Goal: Book appointment/travel/reservation

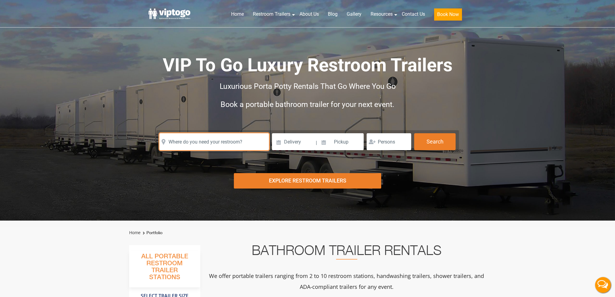
click at [227, 141] on input "text" at bounding box center [213, 141] width 109 height 17
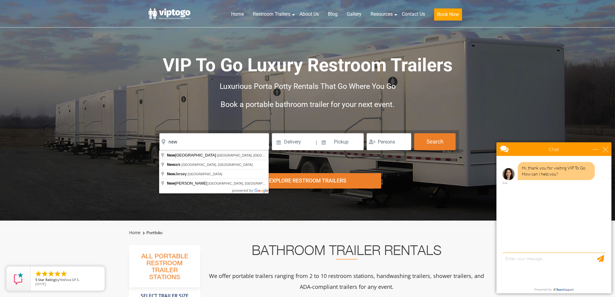
type input "[US_STATE], [GEOGRAPHIC_DATA], [GEOGRAPHIC_DATA]"
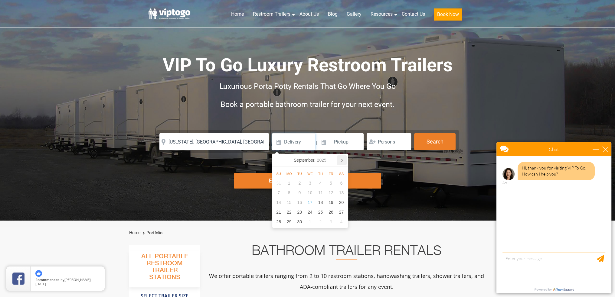
click at [341, 158] on icon at bounding box center [342, 160] width 10 height 10
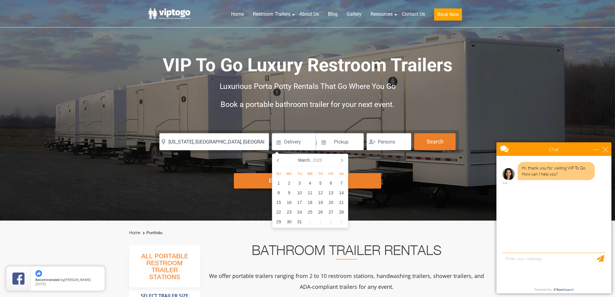
click at [341, 158] on icon at bounding box center [342, 160] width 10 height 10
click at [288, 194] on div "4" at bounding box center [289, 193] width 11 height 10
type input "[DATE]"
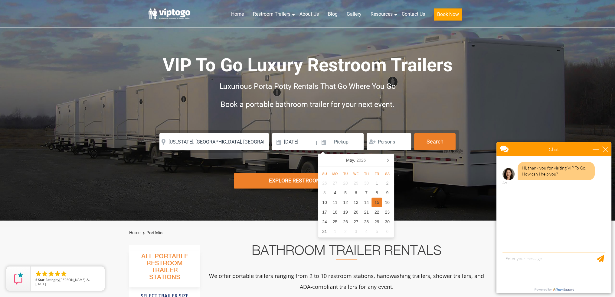
click at [379, 204] on div "15" at bounding box center [376, 203] width 11 height 10
type input "[DATE]"
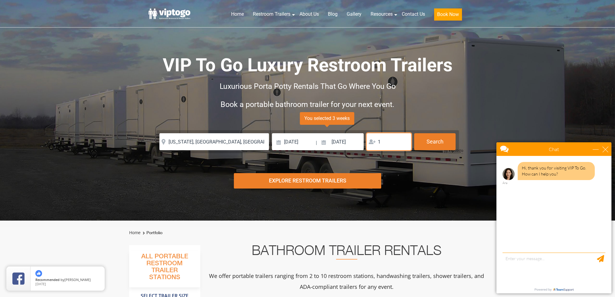
click at [404, 140] on input "1" at bounding box center [389, 141] width 44 height 17
click at [404, 140] on input "2" at bounding box center [389, 141] width 44 height 17
click at [404, 140] on input "3" at bounding box center [389, 141] width 44 height 17
type input "4"
click at [404, 140] on input "4" at bounding box center [389, 141] width 44 height 17
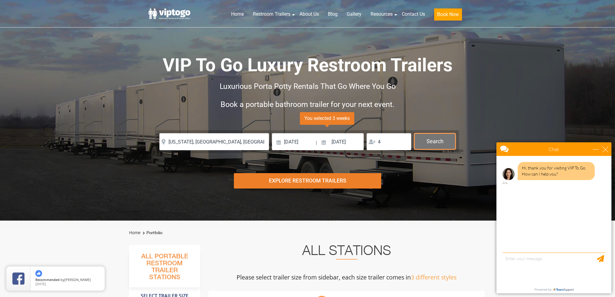
click at [429, 139] on button "Search" at bounding box center [434, 141] width 41 height 16
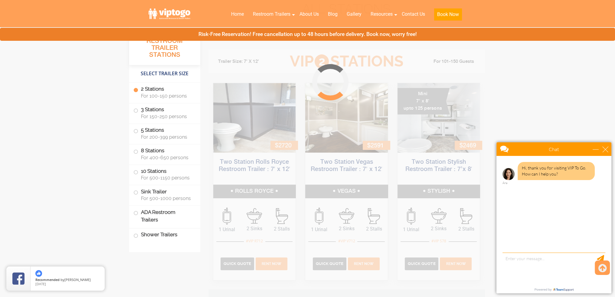
scroll to position [245, 0]
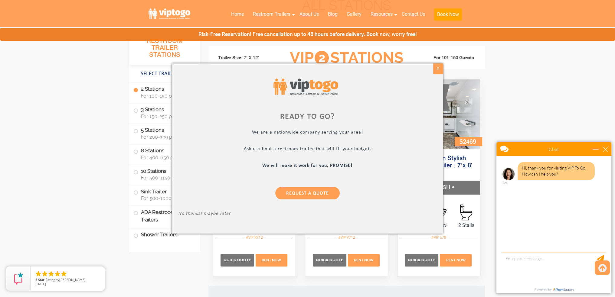
click at [438, 70] on div "X" at bounding box center [437, 69] width 9 height 10
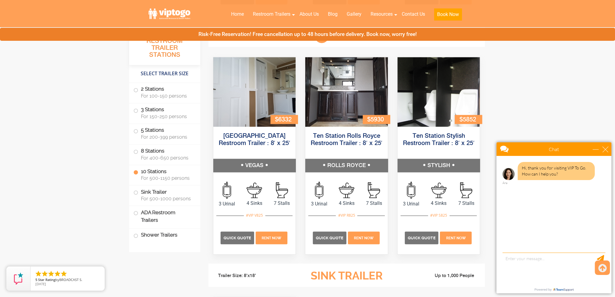
scroll to position [1364, 0]
